Goal: Information Seeking & Learning: Learn about a topic

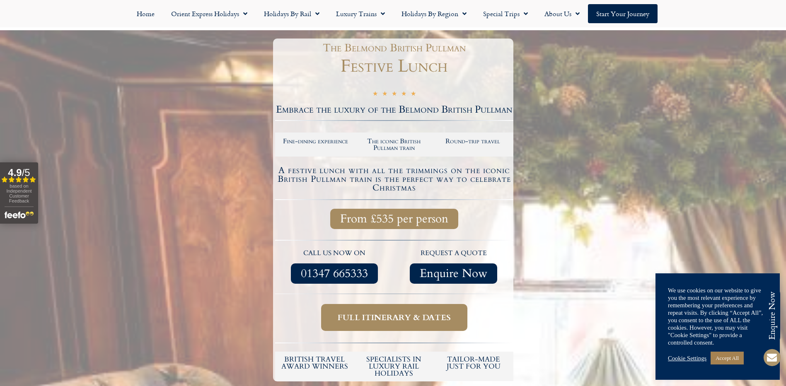
scroll to position [85, 0]
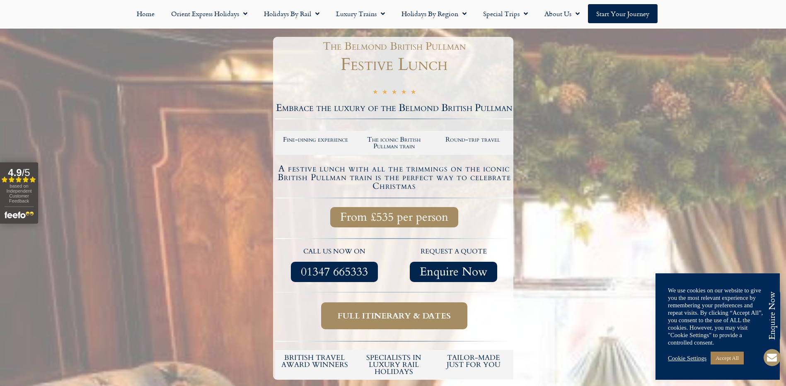
click at [378, 318] on span "Full itinerary & dates" at bounding box center [394, 316] width 113 height 10
click at [379, 315] on span "Full itinerary & dates" at bounding box center [394, 316] width 113 height 10
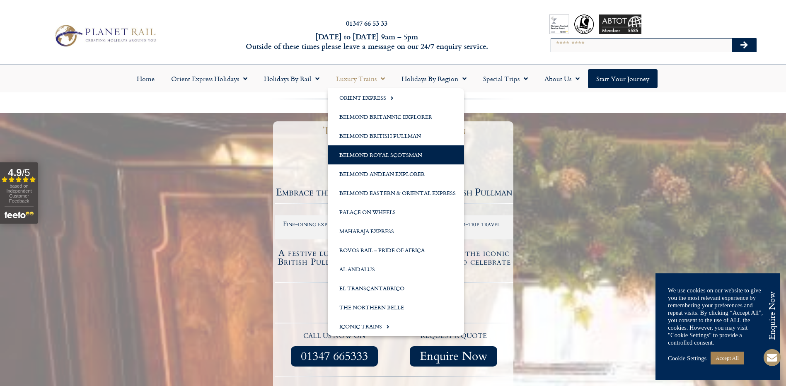
click at [361, 155] on link "Belmond Royal Scotsman" at bounding box center [396, 154] width 136 height 19
